Goal: Information Seeking & Learning: Learn about a topic

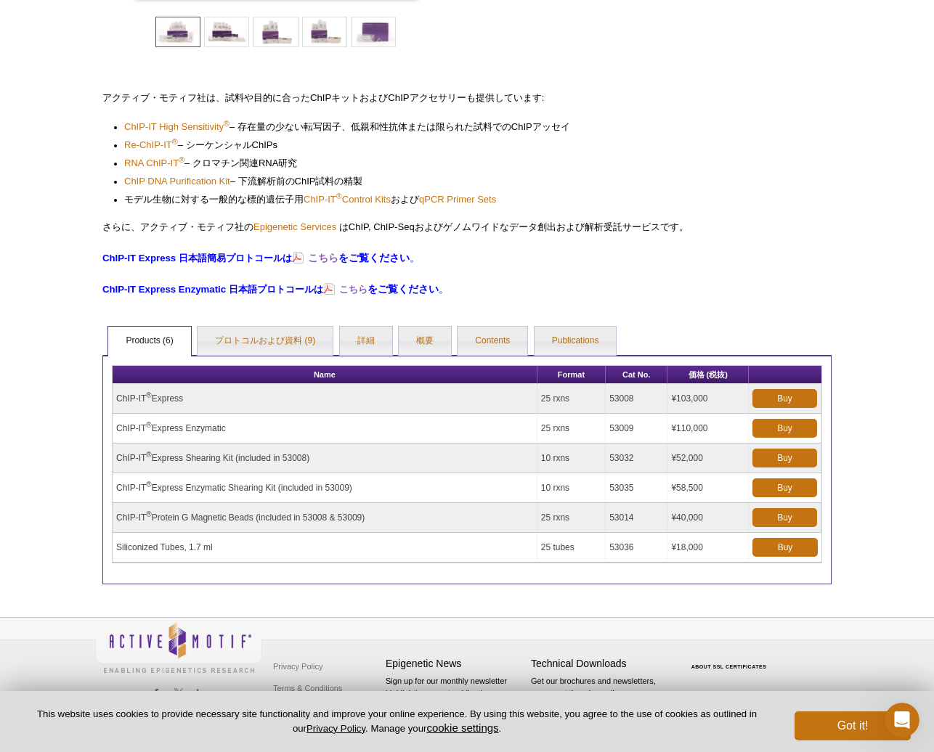
scroll to position [357, 0]
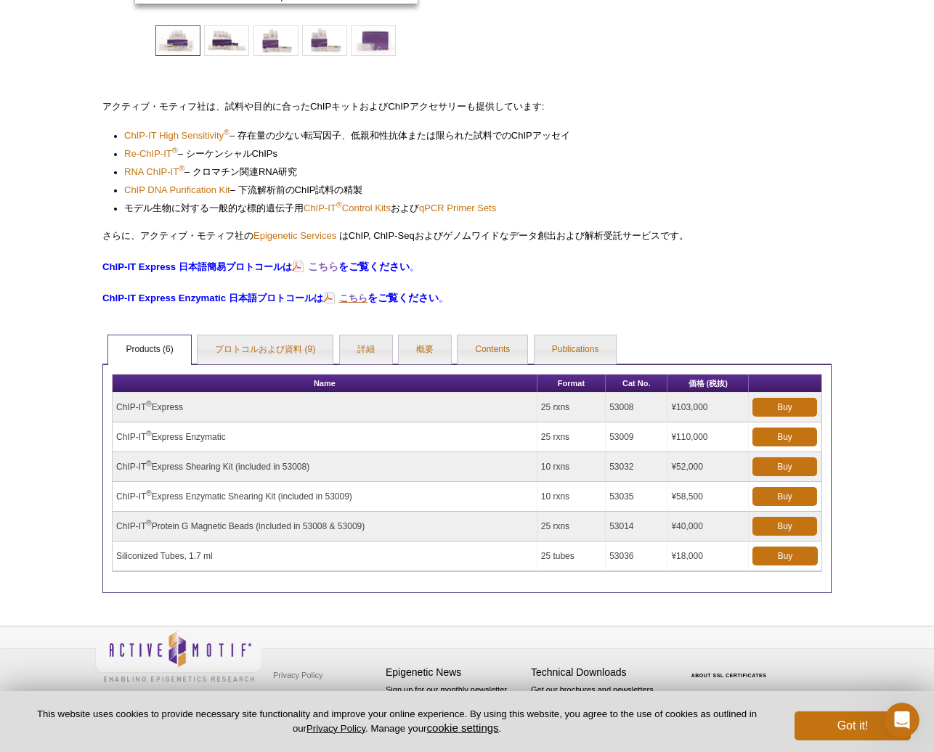
click at [360, 298] on strong "こちら" at bounding box center [353, 298] width 28 height 11
click at [334, 265] on strong "こちら" at bounding box center [323, 267] width 30 height 12
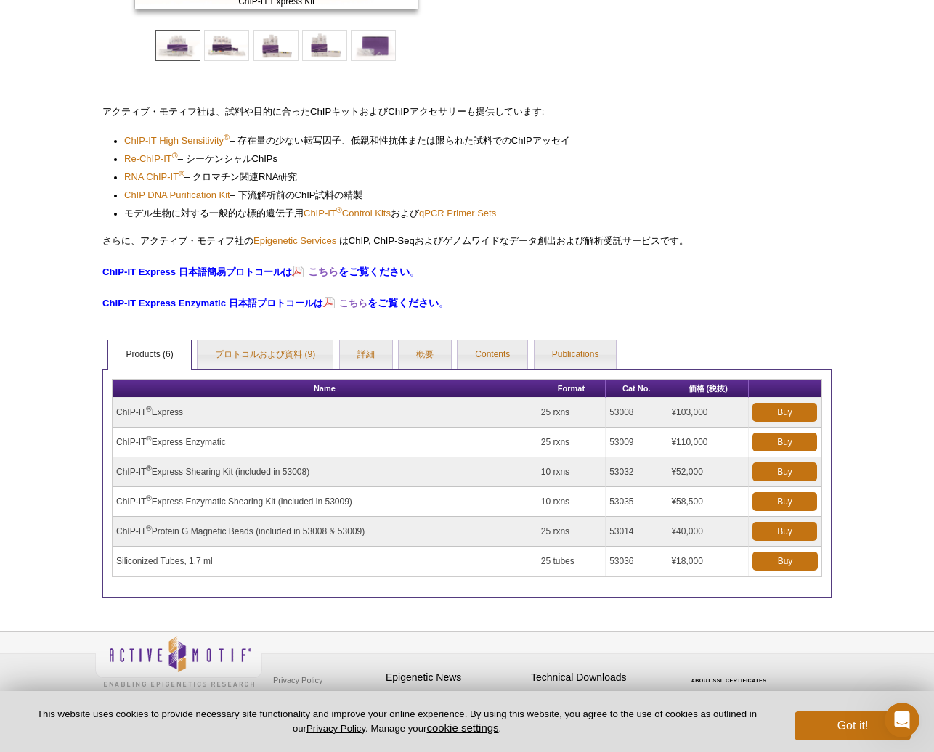
scroll to position [353, 0]
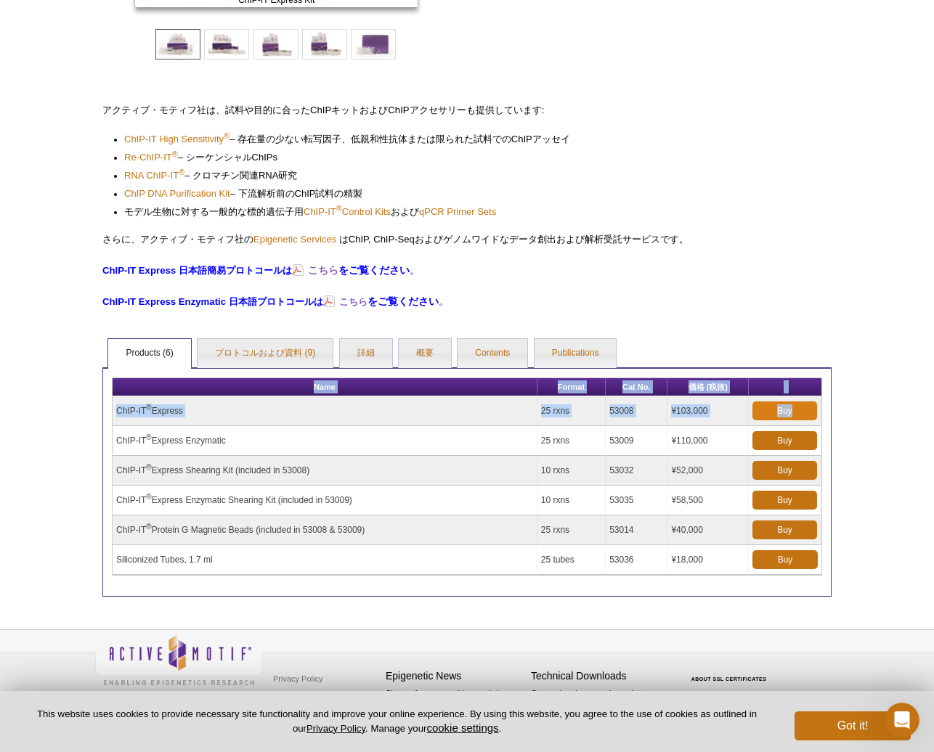
drag, startPoint x: 107, startPoint y: 386, endPoint x: 799, endPoint y: 415, distance: 693.4
click at [799, 415] on div "Name Format Cat No. 価格 (税抜) ChIP-IT ® Express 25 rxns 53008 ¥103,000 Buy ChIP-I…" at bounding box center [466, 482] width 729 height 230
copy div "Name Format Cat No. 価格 (税抜) ChIP-IT ® Express 25 rxns 53008 ¥103,000 Buy"
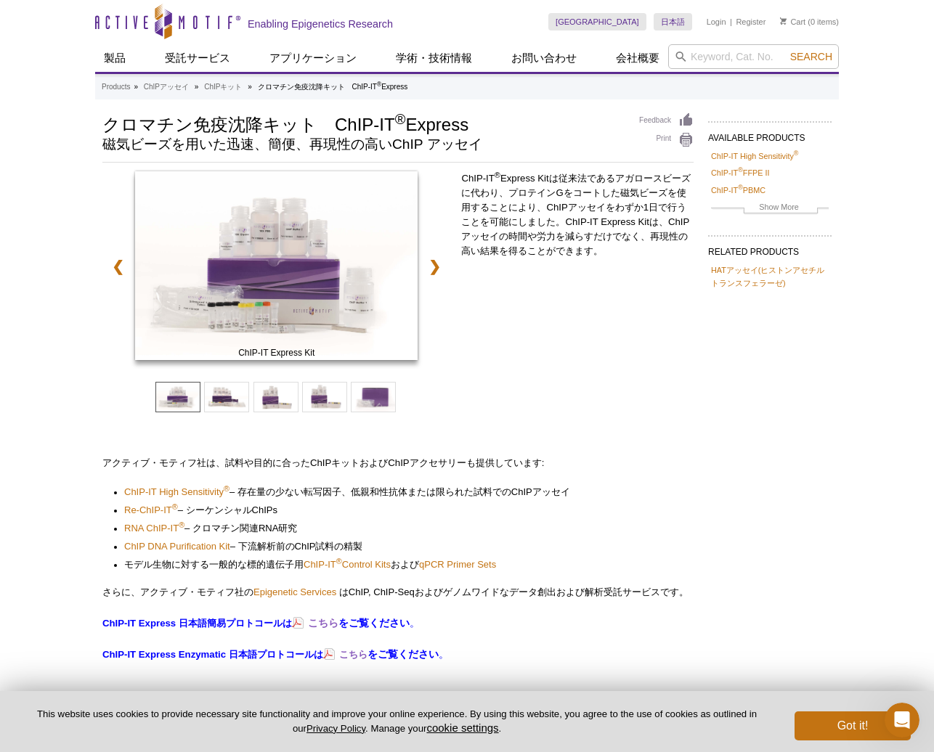
scroll to position [0, 0]
click at [217, 397] on span at bounding box center [226, 397] width 45 height 30
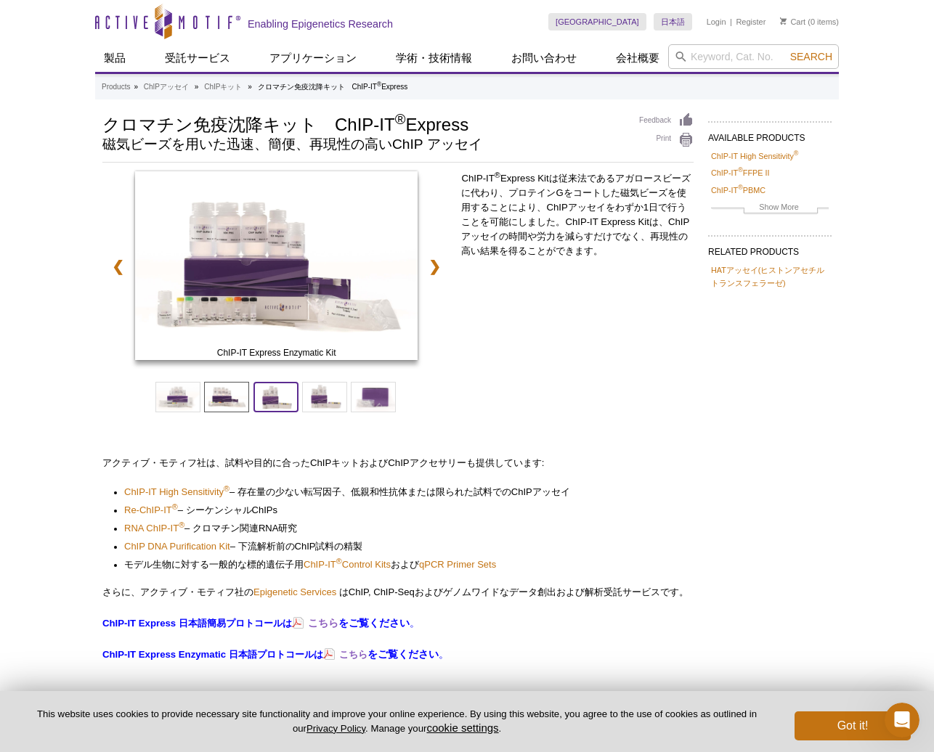
click at [261, 396] on span at bounding box center [275, 397] width 45 height 30
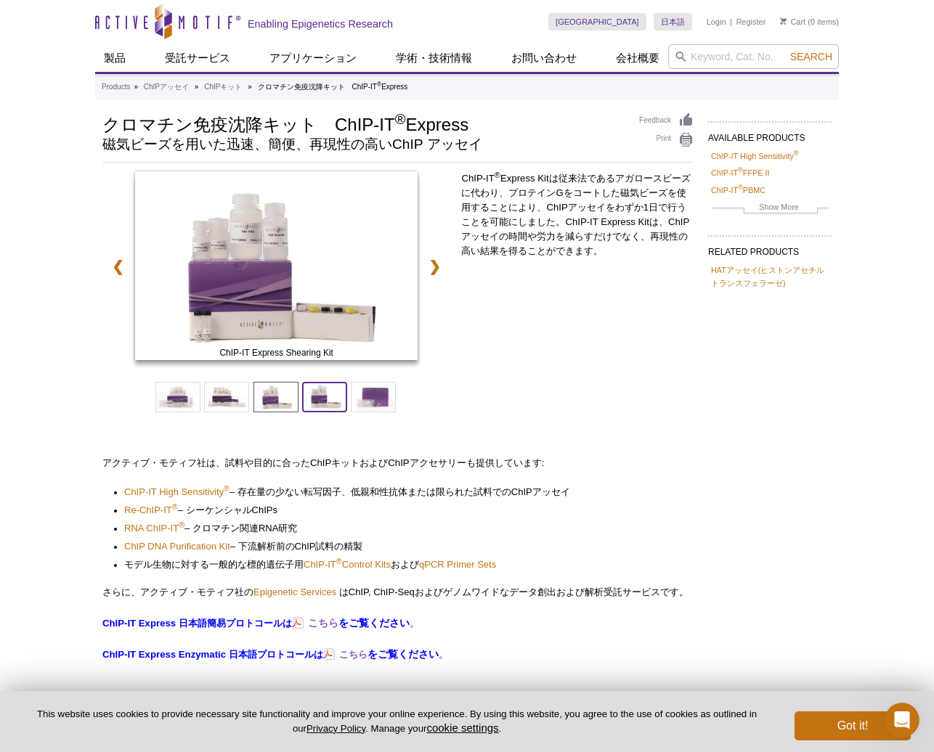
click at [322, 400] on span at bounding box center [324, 397] width 45 height 30
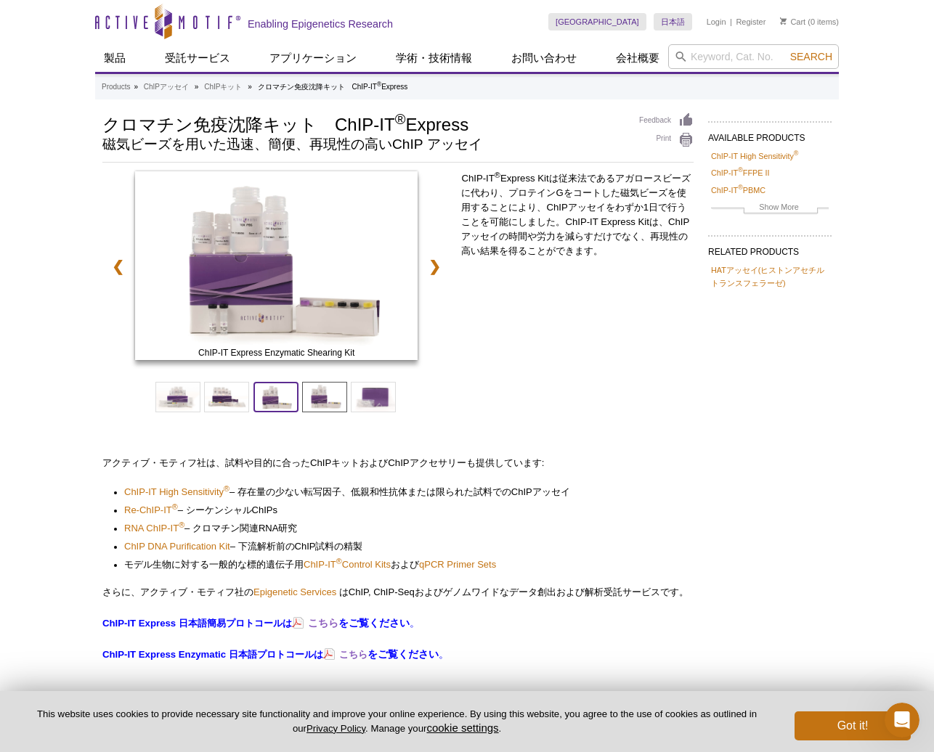
click at [278, 399] on span at bounding box center [275, 397] width 45 height 30
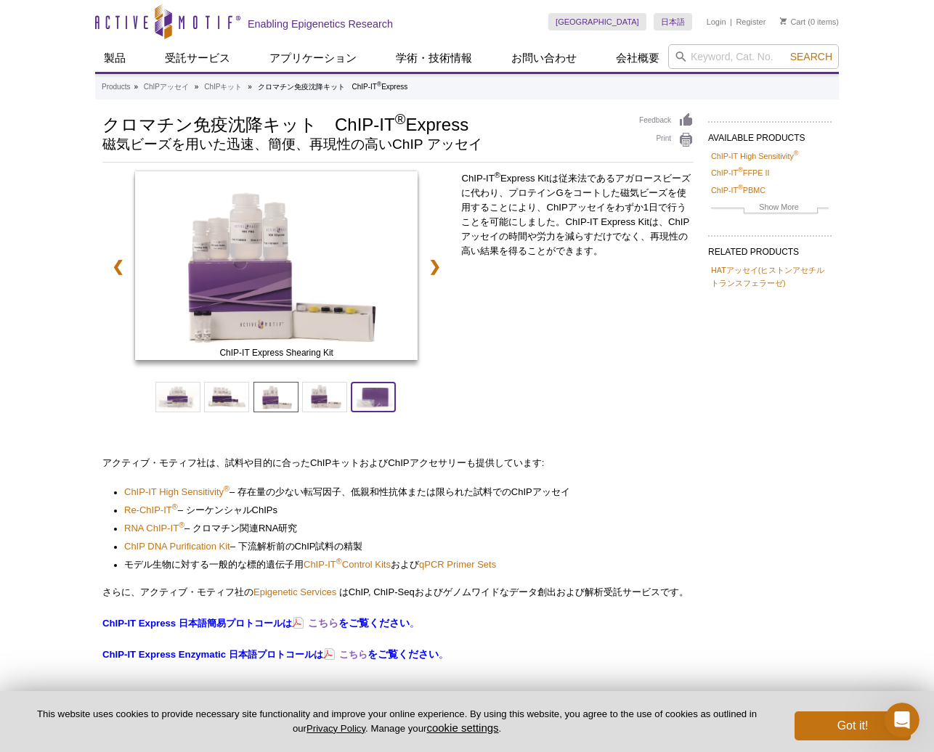
click at [375, 402] on span at bounding box center [373, 397] width 45 height 30
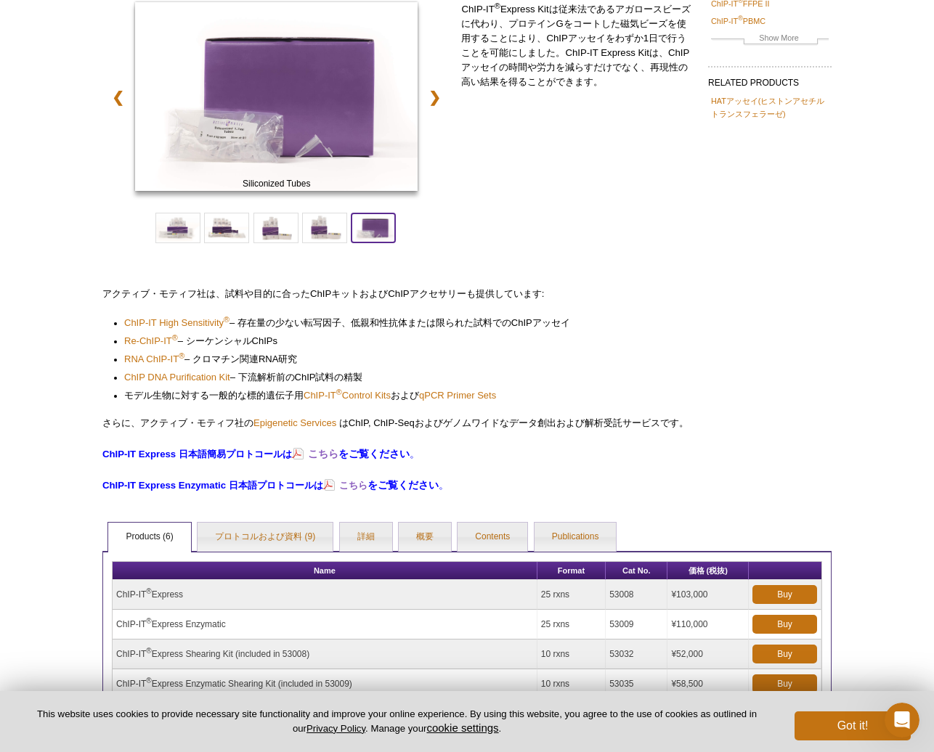
scroll to position [174, 0]
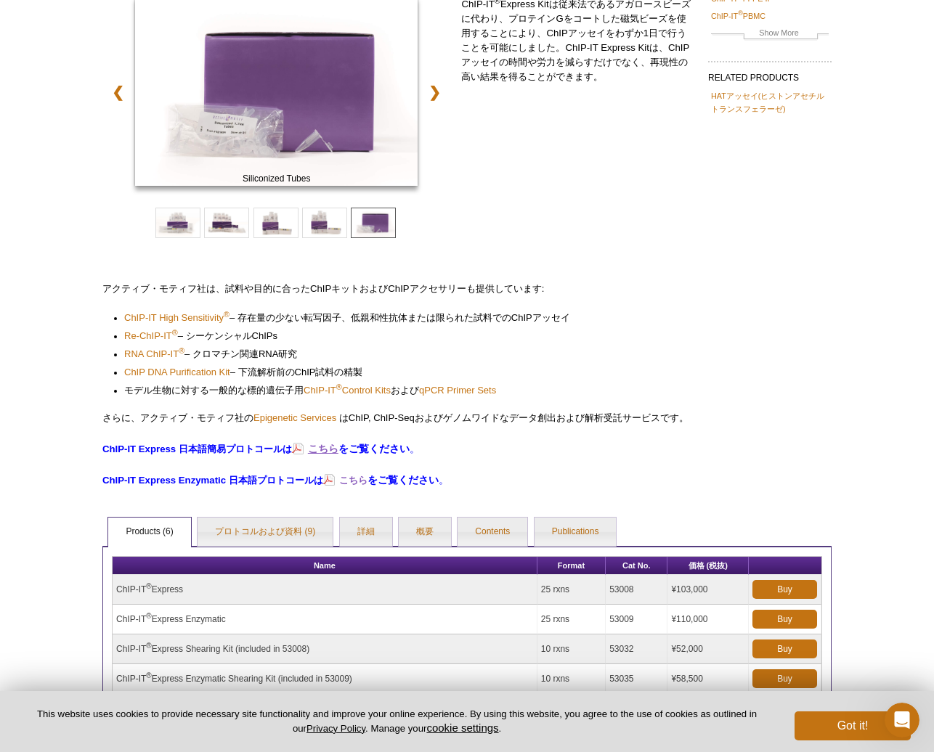
click at [322, 447] on strong "こちら" at bounding box center [323, 449] width 30 height 12
click at [359, 481] on strong "こちら" at bounding box center [353, 480] width 28 height 11
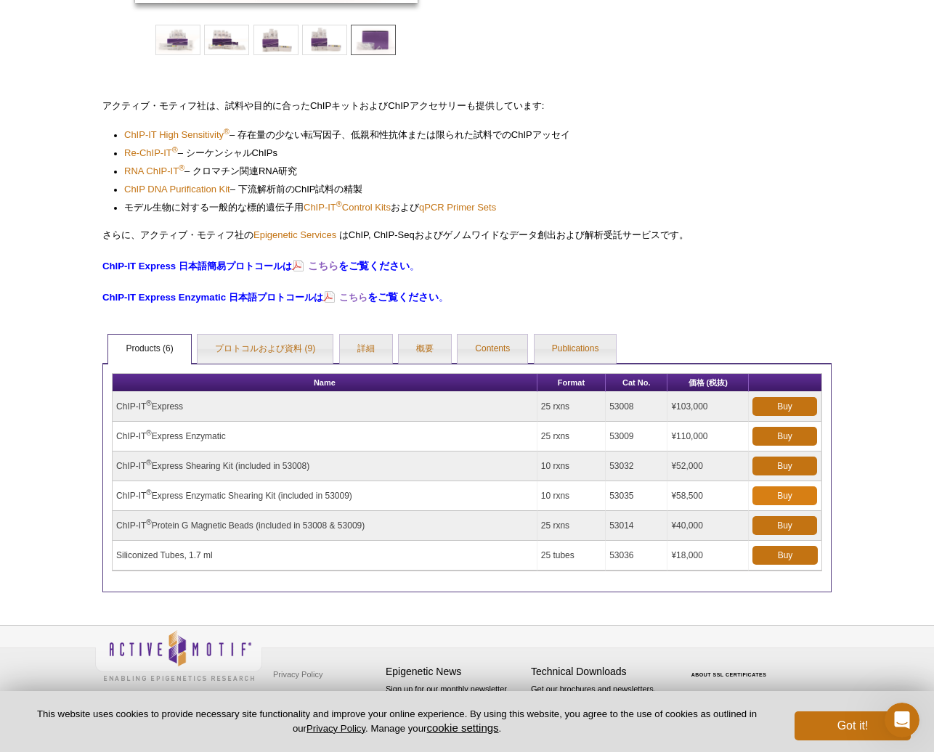
scroll to position [357, 0]
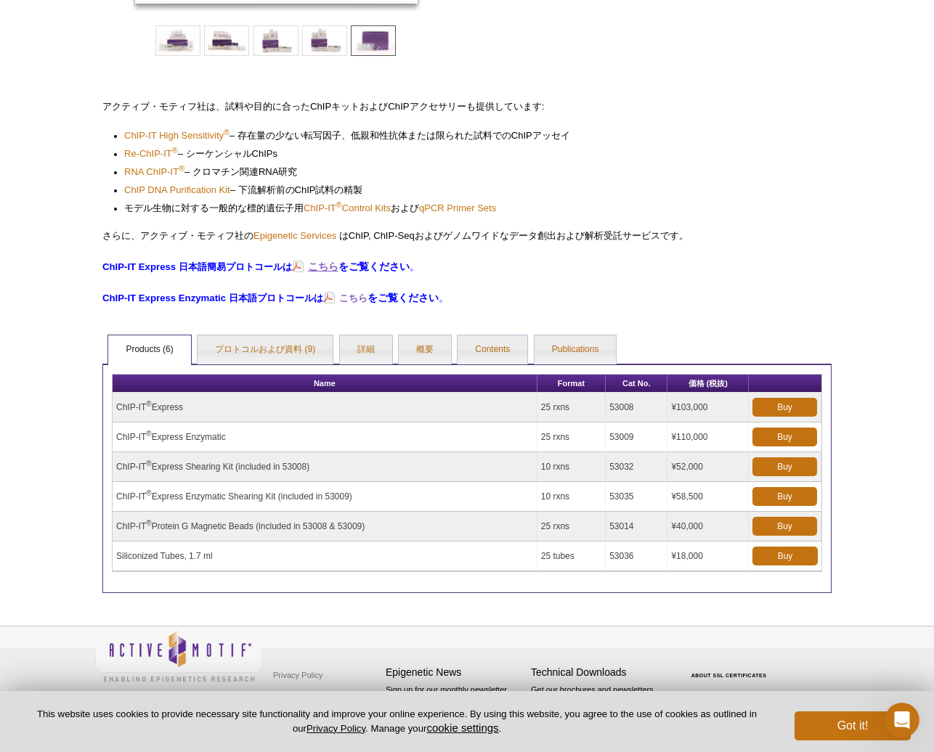
click at [332, 266] on strong "こちら" at bounding box center [323, 267] width 30 height 12
